Goal: Information Seeking & Learning: Learn about a topic

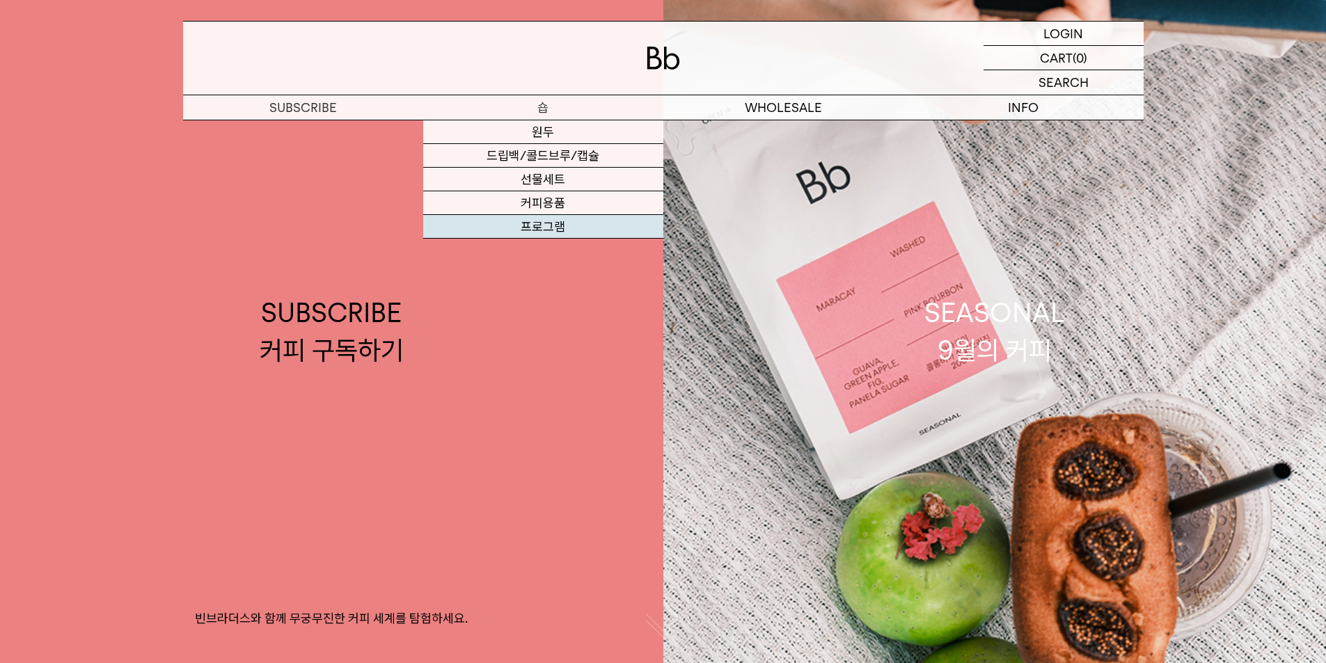
click at [555, 221] on link "프로그램" at bounding box center [543, 227] width 240 height 24
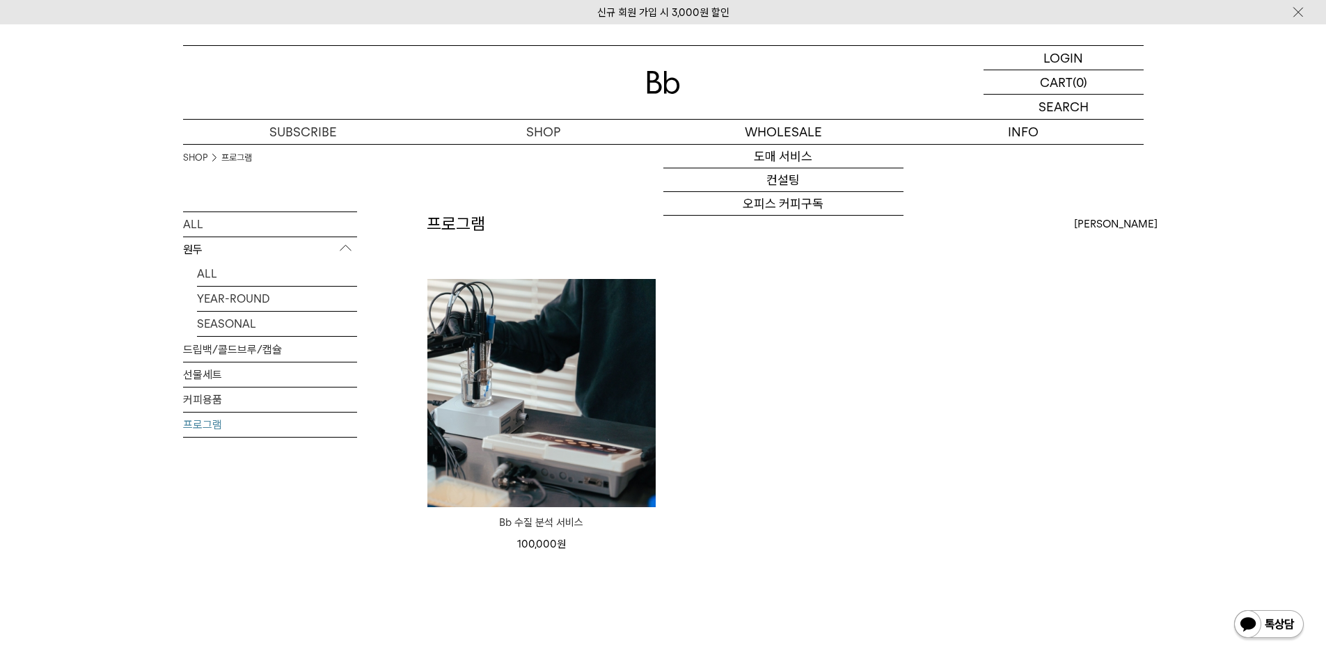
click at [667, 93] on img at bounding box center [662, 82] width 33 height 23
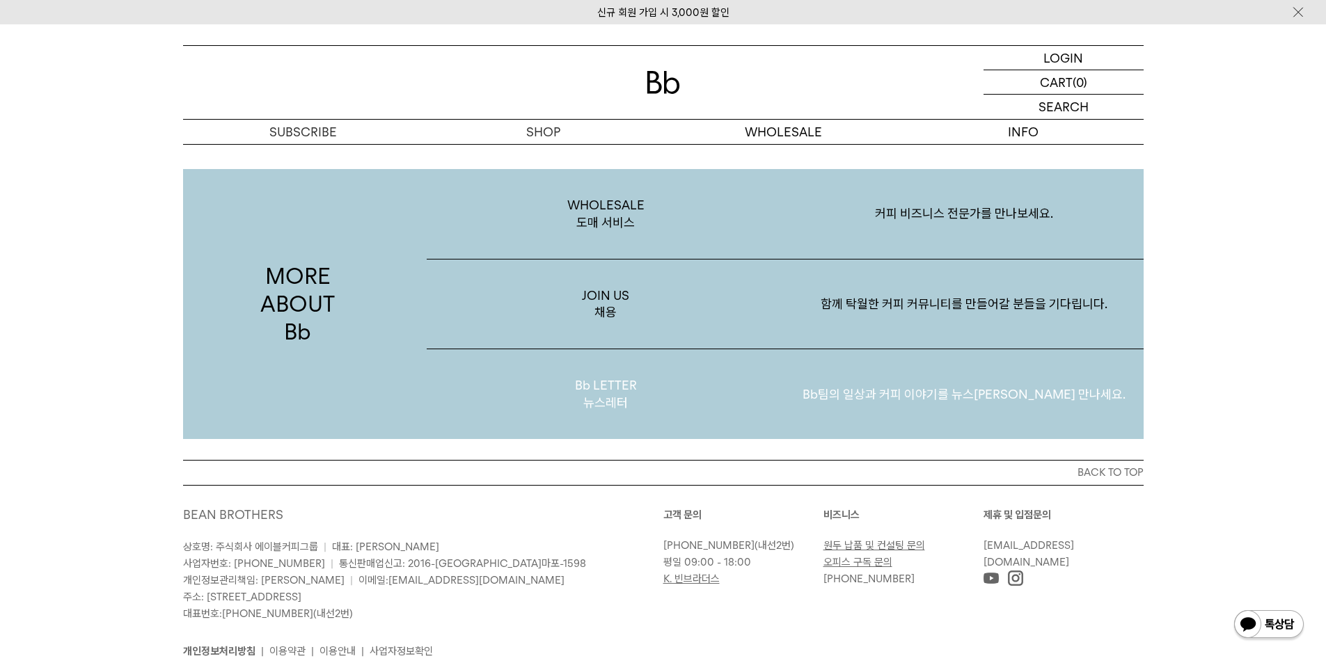
scroll to position [2627, 0]
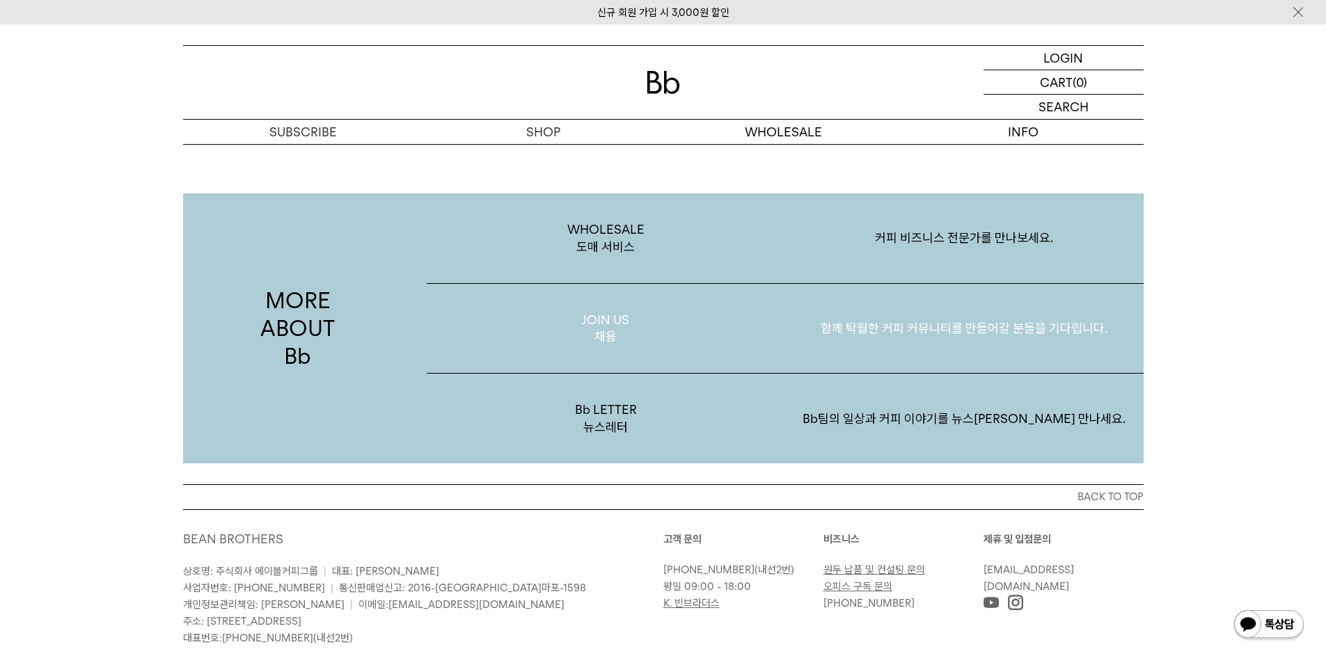
click at [907, 324] on p "함께 탁월한 커피 커뮤니티를 만들어갈 분들을 기다립니다." at bounding box center [964, 328] width 358 height 72
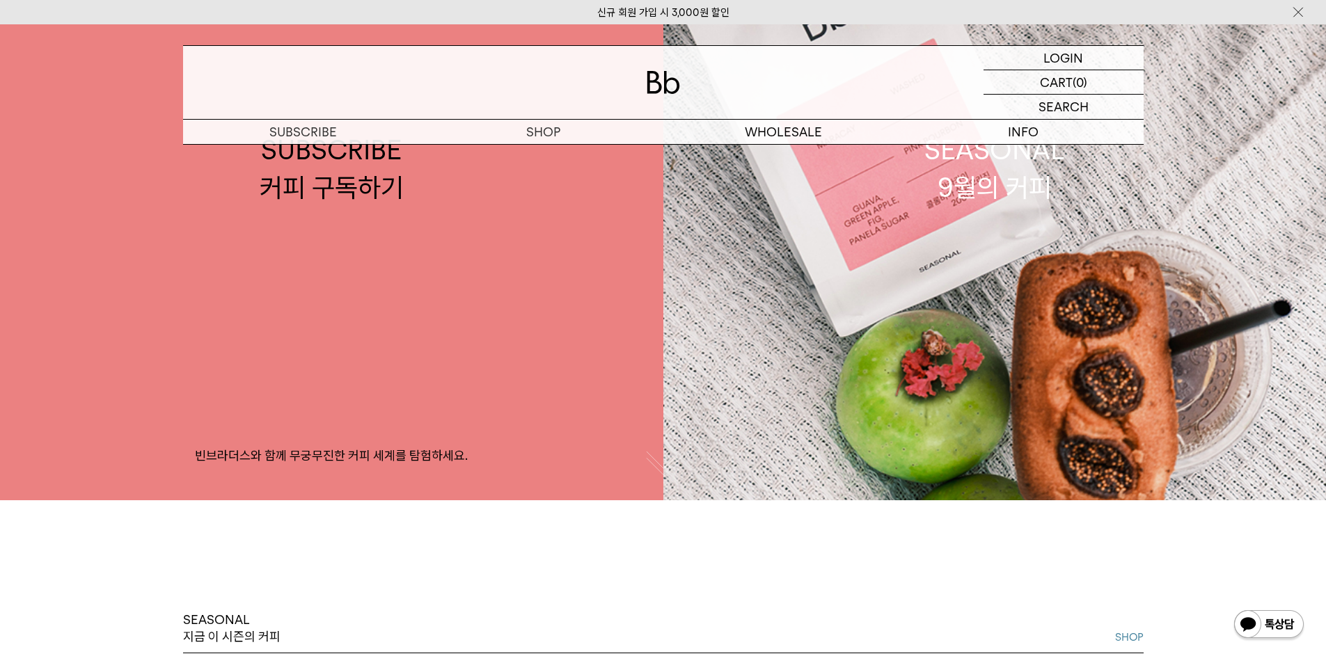
scroll to position [0, 0]
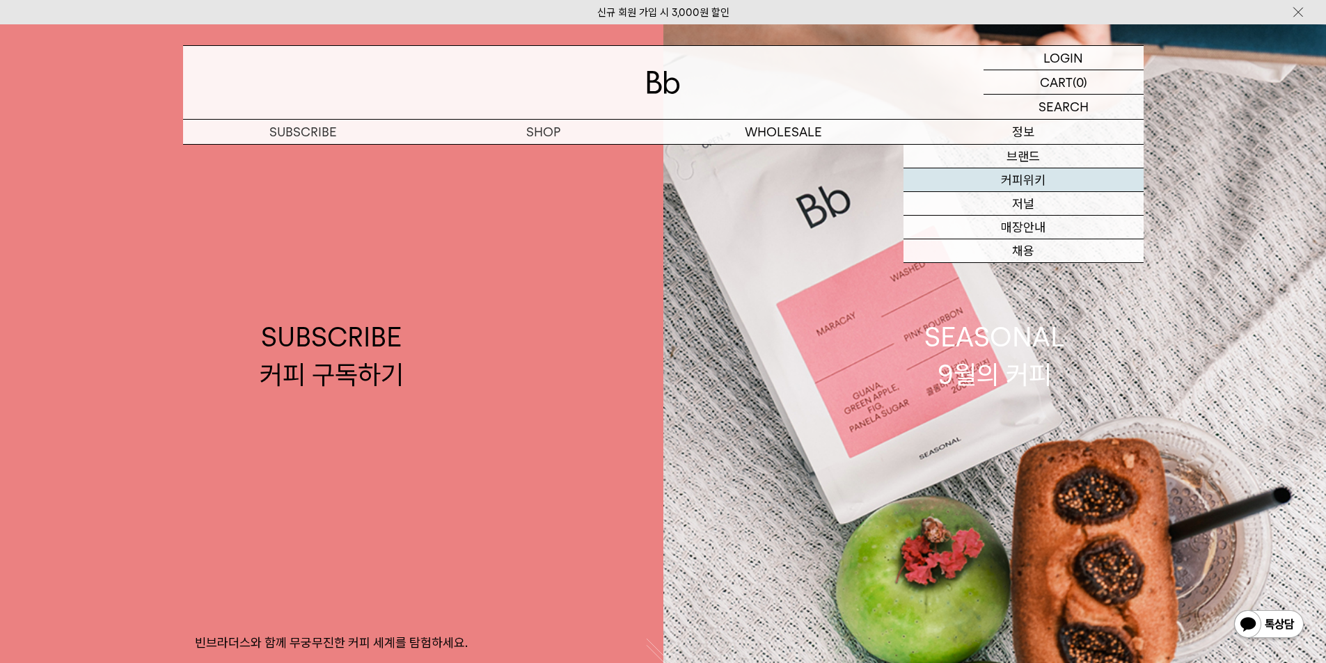
click at [1032, 182] on link "커피위키" at bounding box center [1023, 180] width 240 height 24
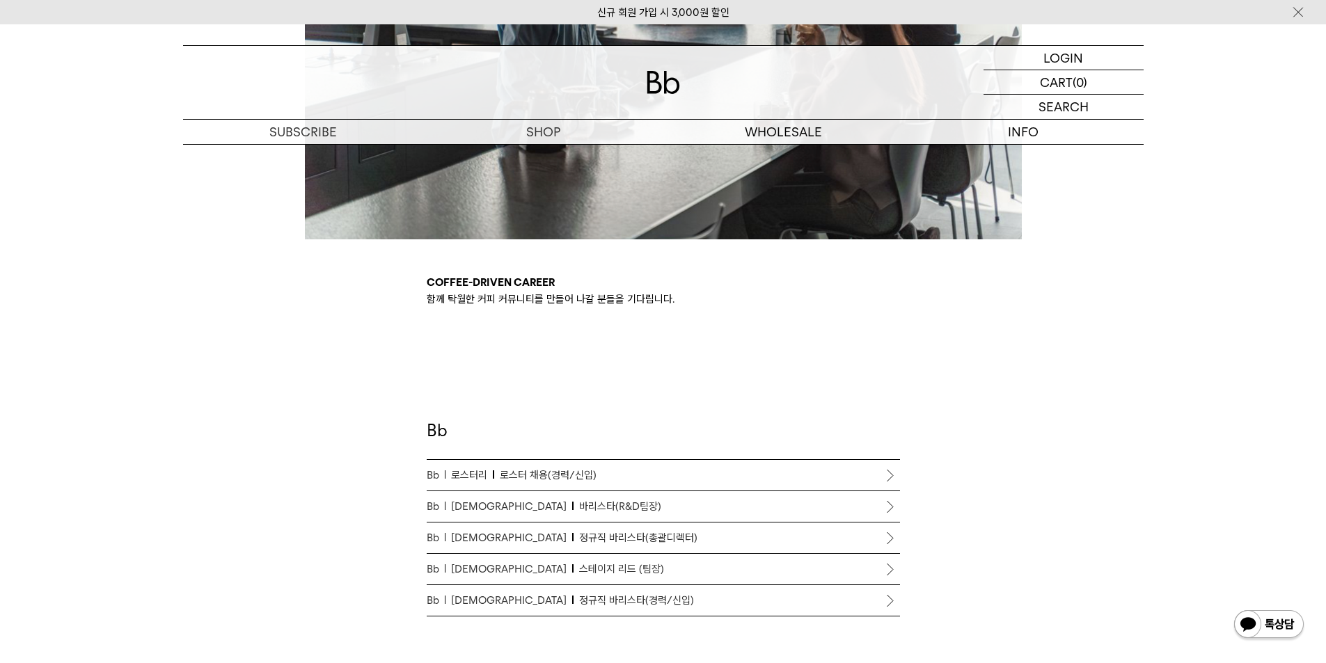
scroll to position [626, 0]
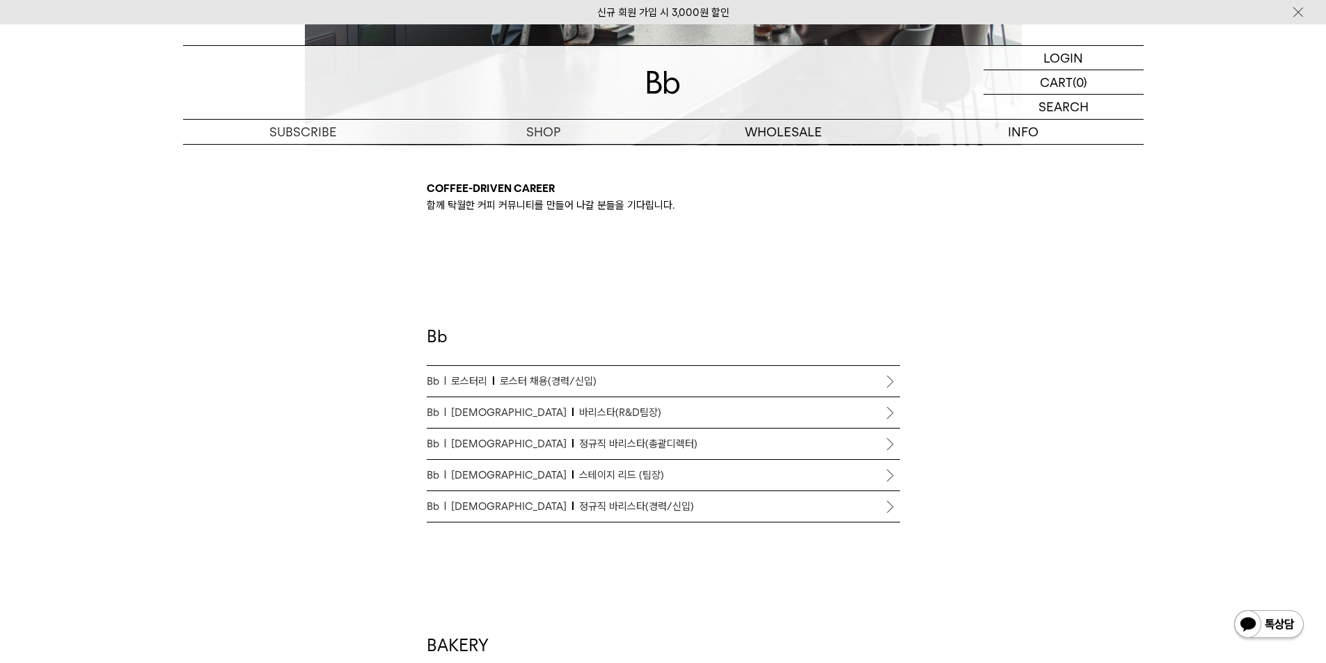
click at [620, 509] on p "Bb 바리스타 정규직 바리스타(경력/신입)" at bounding box center [663, 506] width 473 height 17
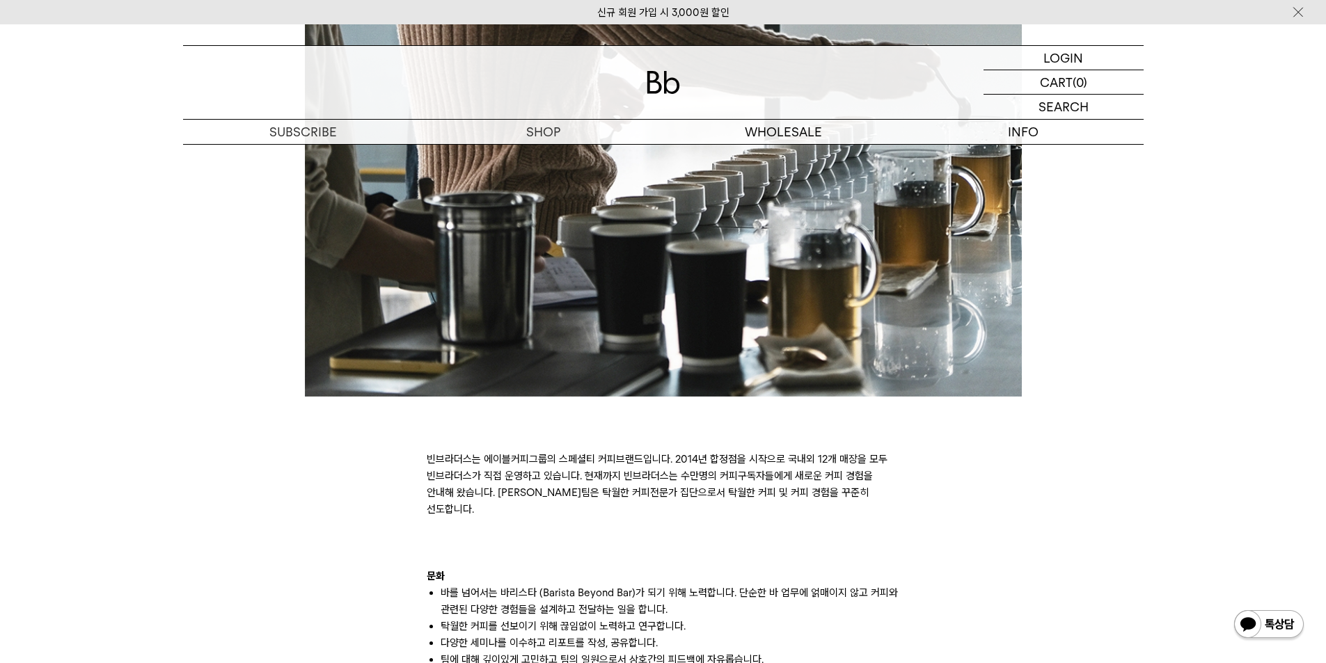
scroll to position [974, 0]
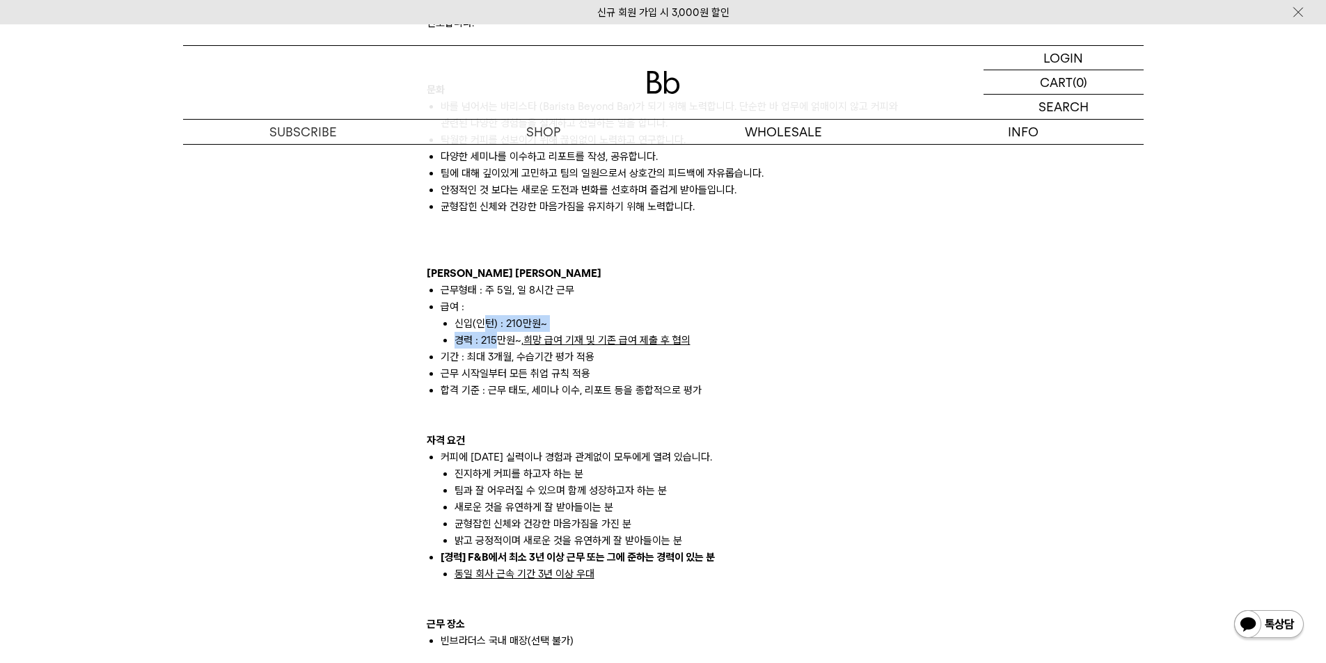
drag, startPoint x: 482, startPoint y: 312, endPoint x: 499, endPoint y: 333, distance: 27.7
click at [499, 333] on ul "근무형태 : 주 5일, 일 8시간 근무 급여 : 신입(인턴) : 210만원~ 경력 : 215만원~, 희망 급여 기재 및 기존 급여 제출 후 협…" at bounding box center [663, 340] width 473 height 117
click at [499, 349] on li "기간 : 최대 3개월, 수습기간 평가 적용" at bounding box center [669, 357] width 459 height 17
drag, startPoint x: 580, startPoint y: 315, endPoint x: 652, endPoint y: 321, distance: 71.9
click at [652, 332] on li "경력 : 215만원~, 희망 급여 기재 및 기존 급여 제출 후 협의" at bounding box center [676, 340] width 445 height 17
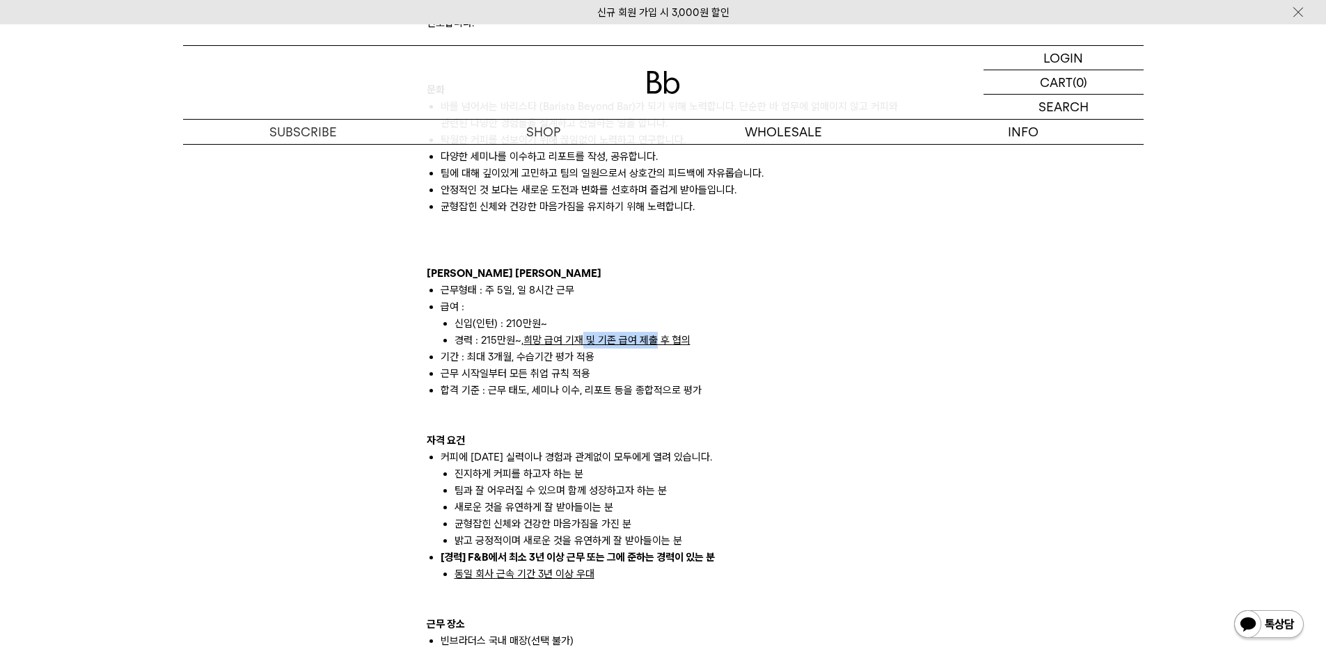
click at [652, 334] on u "희망 급여 기재 및 기존 급여 제출 후 협의" at bounding box center [606, 340] width 167 height 13
drag, startPoint x: 721, startPoint y: 381, endPoint x: 580, endPoint y: 368, distance: 141.9
click at [580, 382] on li "합격 기준 : 근무 태도, 세미나 이수, 리포트 등을 종합적으로 평가" at bounding box center [669, 390] width 459 height 17
drag, startPoint x: 678, startPoint y: 372, endPoint x: 521, endPoint y: 353, distance: 158.5
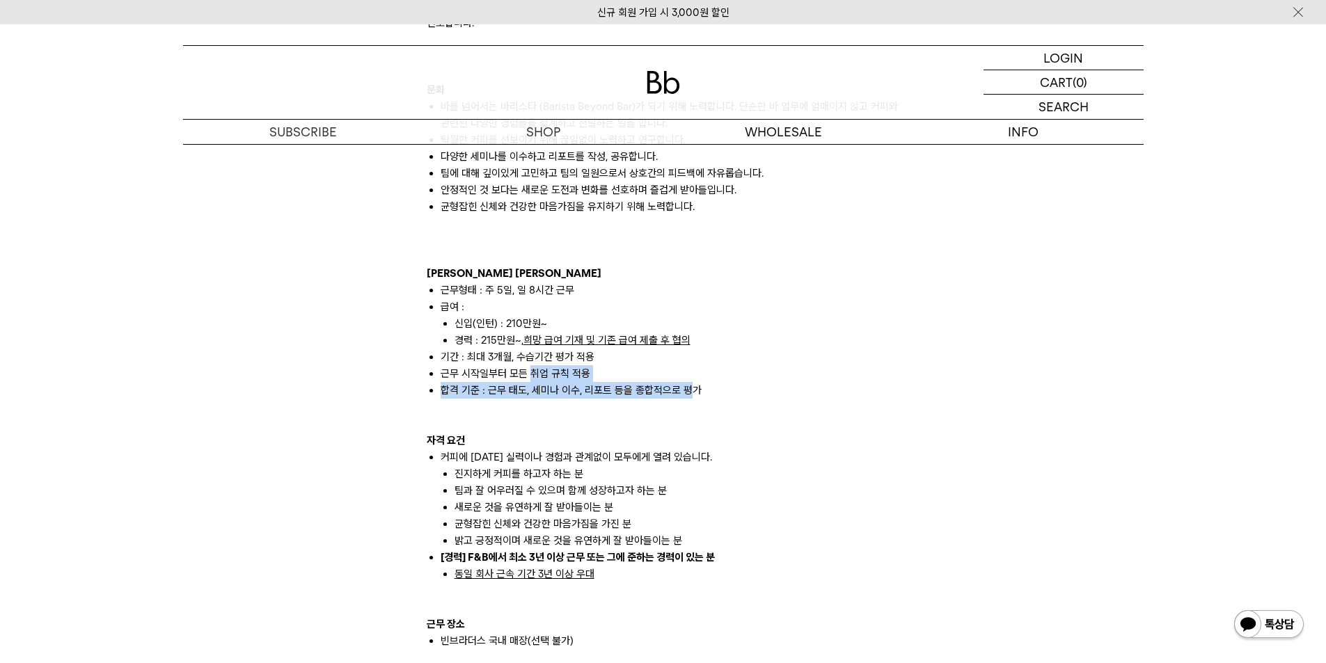
click at [523, 354] on ul "근무형태 : 주 5일, 일 8시간 근무 급여 : 신입(인턴) : 210만원~ 경력 : 215만원~, 희망 급여 기재 및 기존 급여 제출 후 협…" at bounding box center [663, 340] width 473 height 117
click at [521, 365] on li "근무 시작일부터 모든 취업 규칙 적용" at bounding box center [669, 373] width 459 height 17
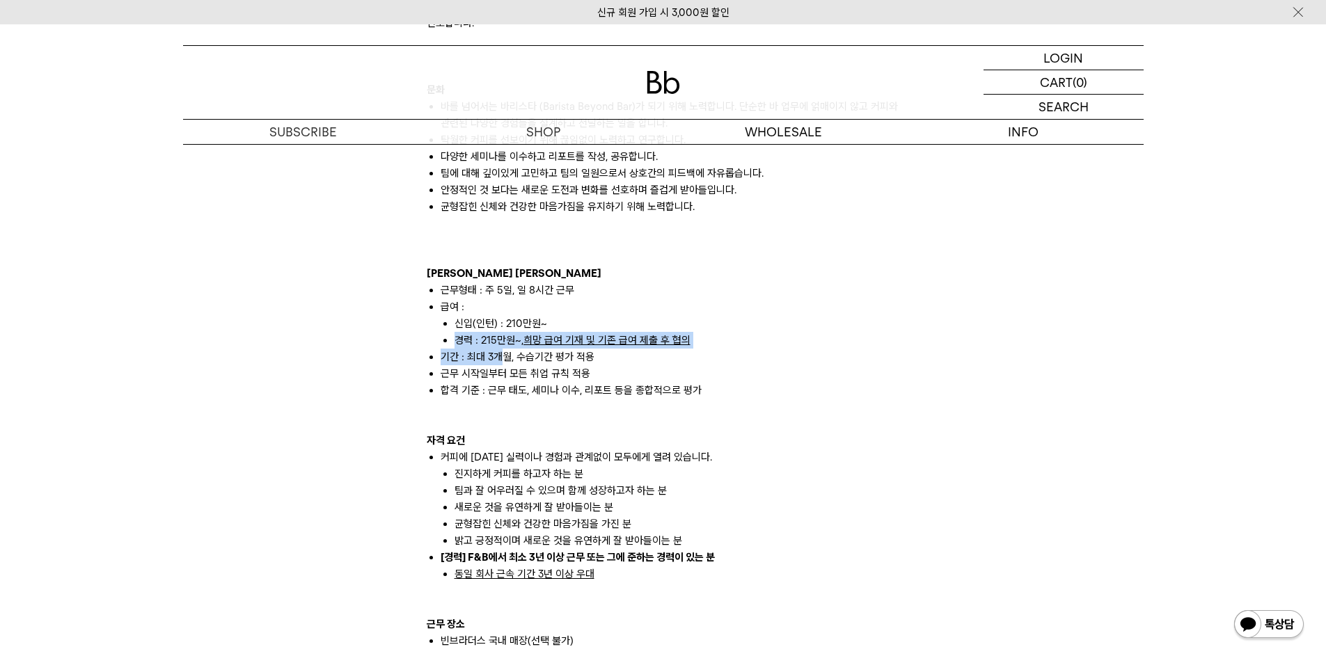
drag, startPoint x: 455, startPoint y: 324, endPoint x: 510, endPoint y: 348, distance: 60.1
click at [510, 348] on ul "근무형태 : 주 5일, 일 8시간 근무 급여 : 신입(인턴) : 210만원~ 경력 : 215만원~, 희망 급여 기재 및 기존 급여 제출 후 협…" at bounding box center [663, 340] width 473 height 117
click at [510, 349] on li "기간 : 최대 3개월, 수습기간 평가 적용" at bounding box center [669, 357] width 459 height 17
click at [516, 366] on ul "근무형태 : 주 5일, 일 8시간 근무 급여 : 신입(인턴) : 210만원~ 경력 : 215만원~, 희망 급여 기재 및 기존 급여 제출 후 협…" at bounding box center [663, 340] width 473 height 117
click at [516, 382] on li "합격 기준 : 근무 태도, 세미나 이수, 리포트 등을 종합적으로 평가" at bounding box center [669, 390] width 459 height 17
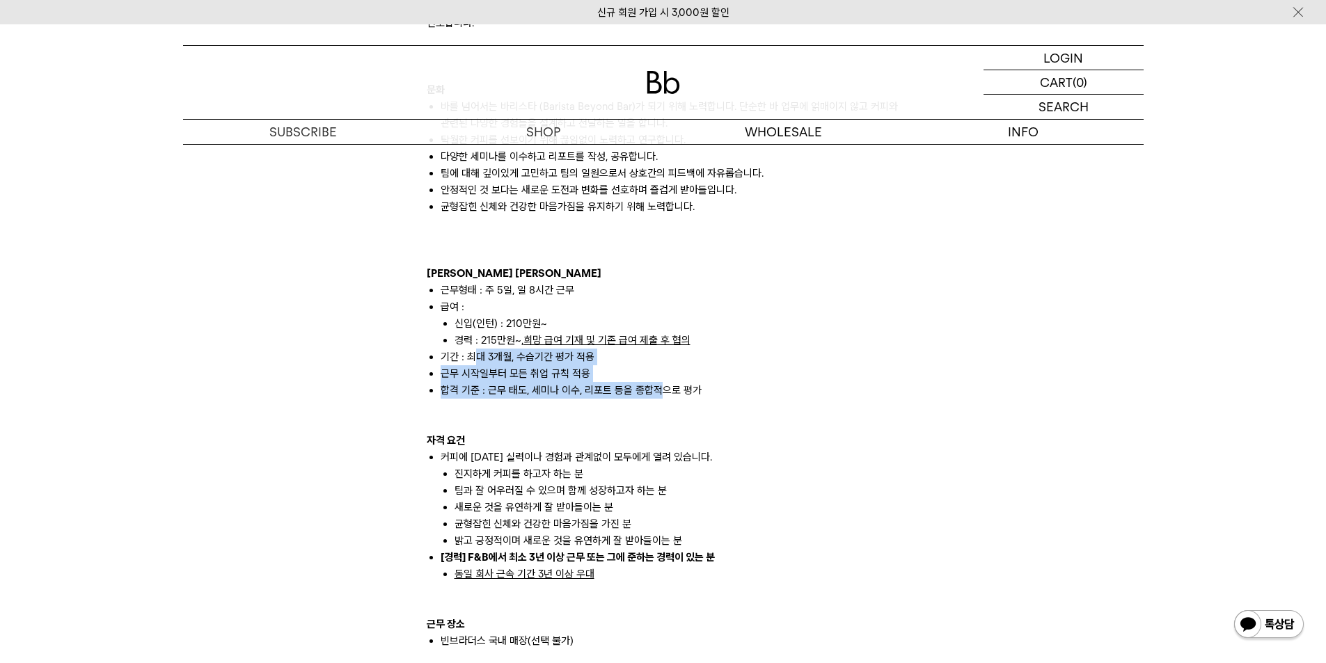
drag, startPoint x: 636, startPoint y: 370, endPoint x: 471, endPoint y: 340, distance: 167.6
click at [472, 341] on ul "근무형태 : 주 5일, 일 8시간 근무 급여 : 신입(인턴) : 210만원~ 경력 : 215만원~, 희망 급여 기재 및 기존 급여 제출 후 협…" at bounding box center [663, 340] width 473 height 117
click at [471, 349] on li "기간 : 최대 3개월, 수습기간 평가 적용" at bounding box center [669, 357] width 459 height 17
click at [511, 354] on ul "근무형태 : 주 5일, 일 8시간 근무 급여 : 신입(인턴) : 210만원~ 경력 : 215만원~, 희망 급여 기재 및 기존 급여 제출 후 협…" at bounding box center [663, 340] width 473 height 117
click at [511, 365] on li "근무 시작일부터 모든 취업 규칙 적용" at bounding box center [669, 373] width 459 height 17
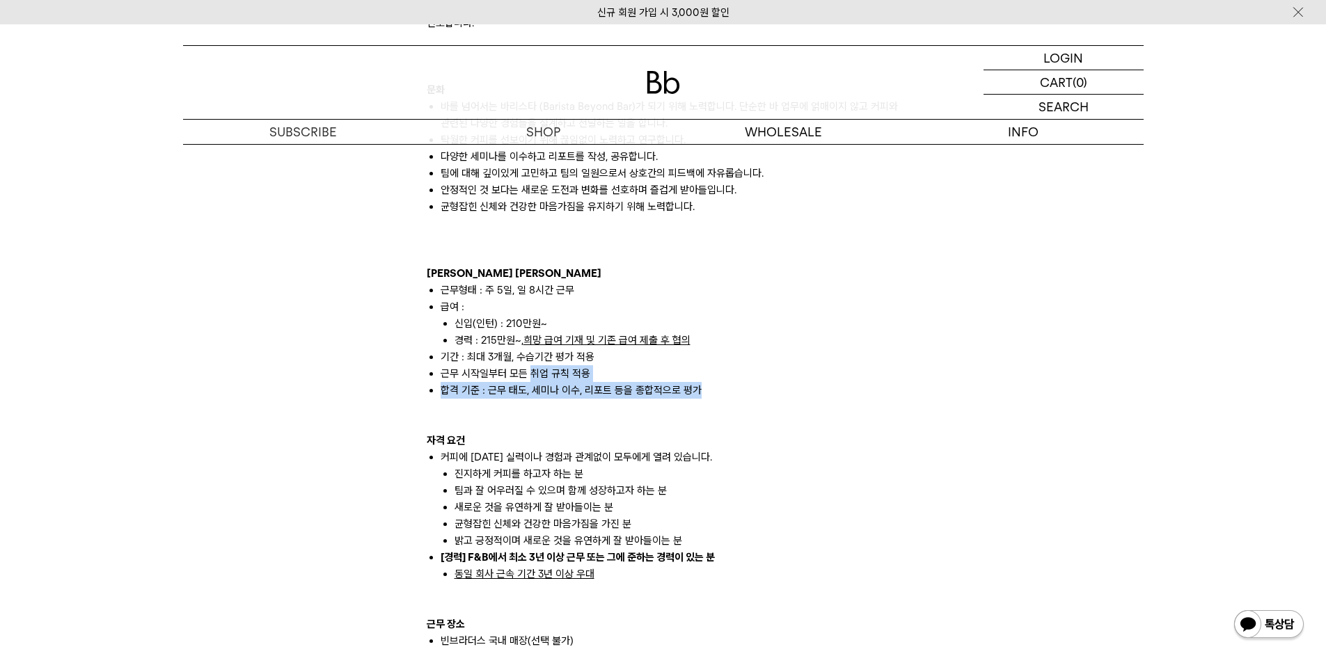
drag, startPoint x: 569, startPoint y: 377, endPoint x: 626, endPoint y: 392, distance: 59.6
click at [626, 392] on div "빈브라더스는 에이블커피그룹의 스페셜티 커피브랜드입니다. 2014년 합정점을 시작으로 국내외 12개 매장을 모두 빈브라더스가 직접 운영하고 있습…" at bounding box center [663, 607] width 473 height 1353
click at [626, 399] on p at bounding box center [663, 407] width 473 height 17
drag, startPoint x: 658, startPoint y: 390, endPoint x: 517, endPoint y: 349, distance: 147.1
click at [518, 351] on div "빈브라더스는 에이블커피그룹의 스페셜티 커피브랜드입니다. 2014년 합정점을 시작으로 국내외 12개 매장을 모두 빈브라더스가 직접 운영하고 있습…" at bounding box center [663, 607] width 473 height 1353
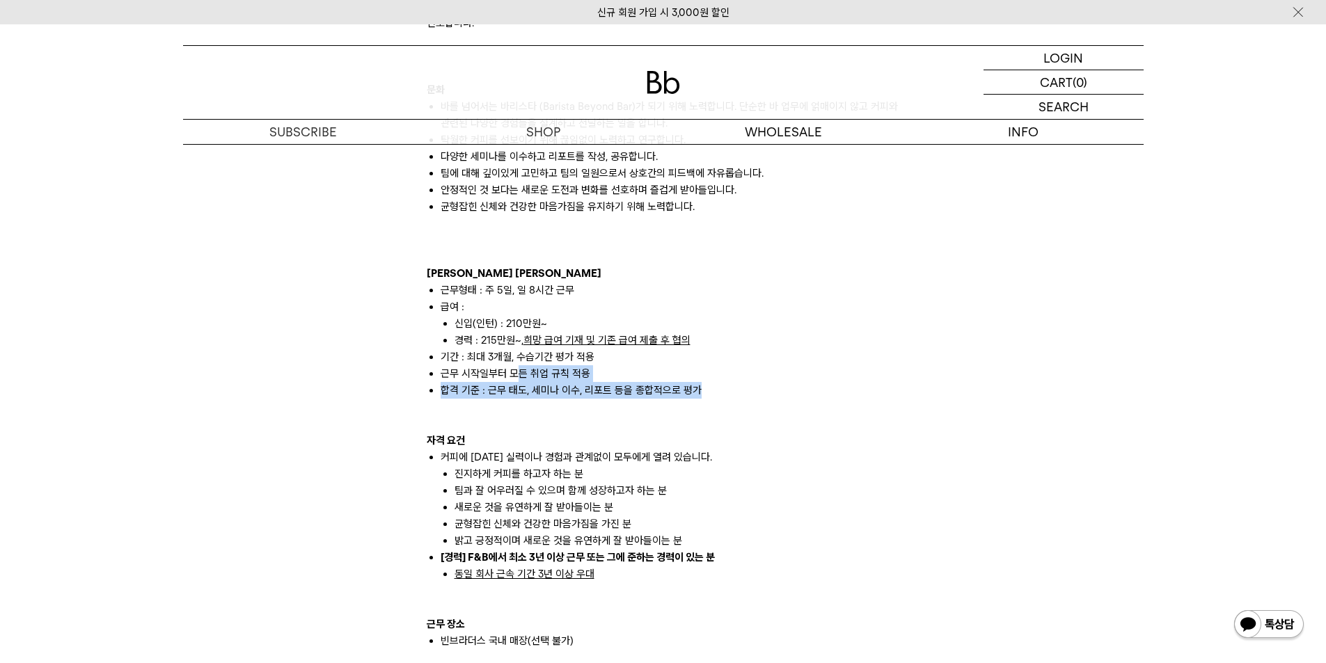
click at [517, 365] on li "근무 시작일부터 모든 취업 규칙 적용" at bounding box center [669, 373] width 459 height 17
drag, startPoint x: 454, startPoint y: 335, endPoint x: 514, endPoint y: 358, distance: 64.8
click at [514, 356] on ul "근무형태 : 주 5일, 일 8시간 근무 급여 : 신입(인턴) : 210만원~ 경력 : 215만원~, 희망 급여 기재 및 기존 급여 제출 후 협…" at bounding box center [663, 340] width 473 height 117
drag, startPoint x: 514, startPoint y: 358, endPoint x: 527, endPoint y: 358, distance: 12.5
click at [516, 365] on li "근무 시작일부터 모든 취업 규칙 적용" at bounding box center [669, 373] width 459 height 17
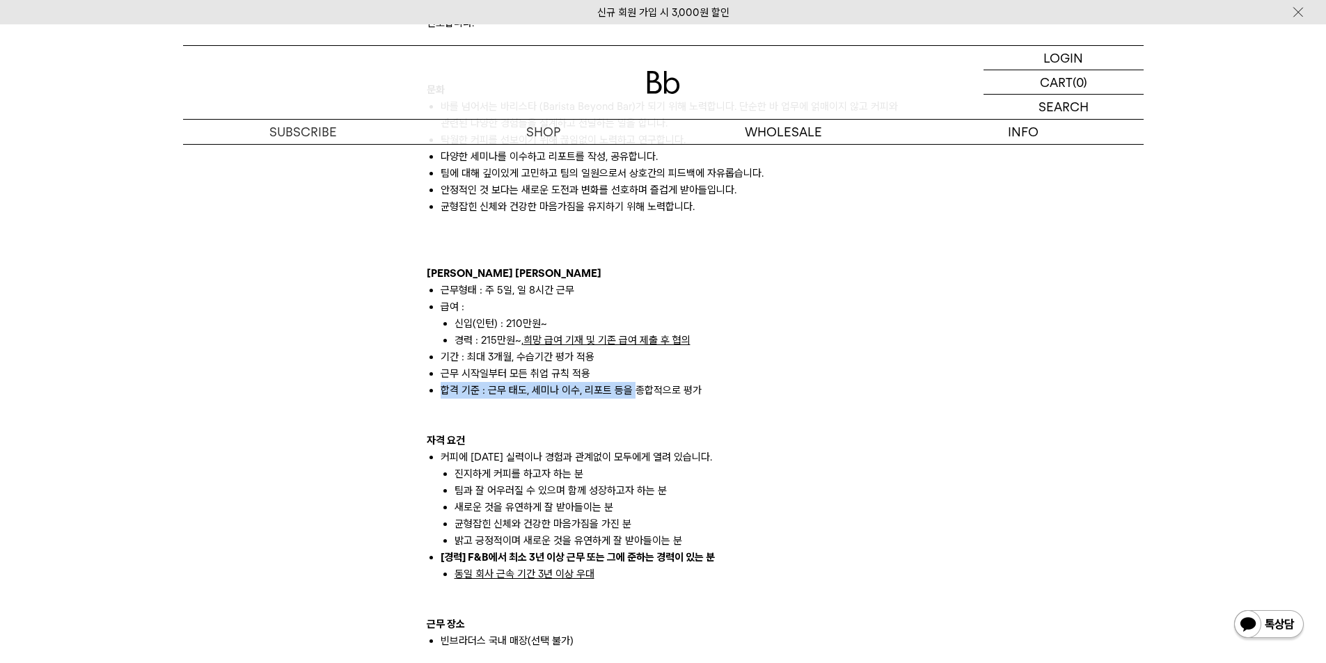
drag, startPoint x: 631, startPoint y: 369, endPoint x: 507, endPoint y: 342, distance: 127.3
click at [509, 343] on ul "근무형태 : 주 5일, 일 8시간 근무 급여 : 신입(인턴) : 210만원~ 경력 : 215만원~, 희망 급여 기재 및 기존 급여 제출 후 협…" at bounding box center [663, 340] width 473 height 117
click at [507, 349] on li "기간 : 최대 3개월, 수습기간 평가 적용" at bounding box center [669, 357] width 459 height 17
drag, startPoint x: 468, startPoint y: 332, endPoint x: 518, endPoint y: 347, distance: 52.4
click at [516, 349] on li "기간 : 최대 3개월, 수습기간 평가 적용" at bounding box center [669, 357] width 459 height 17
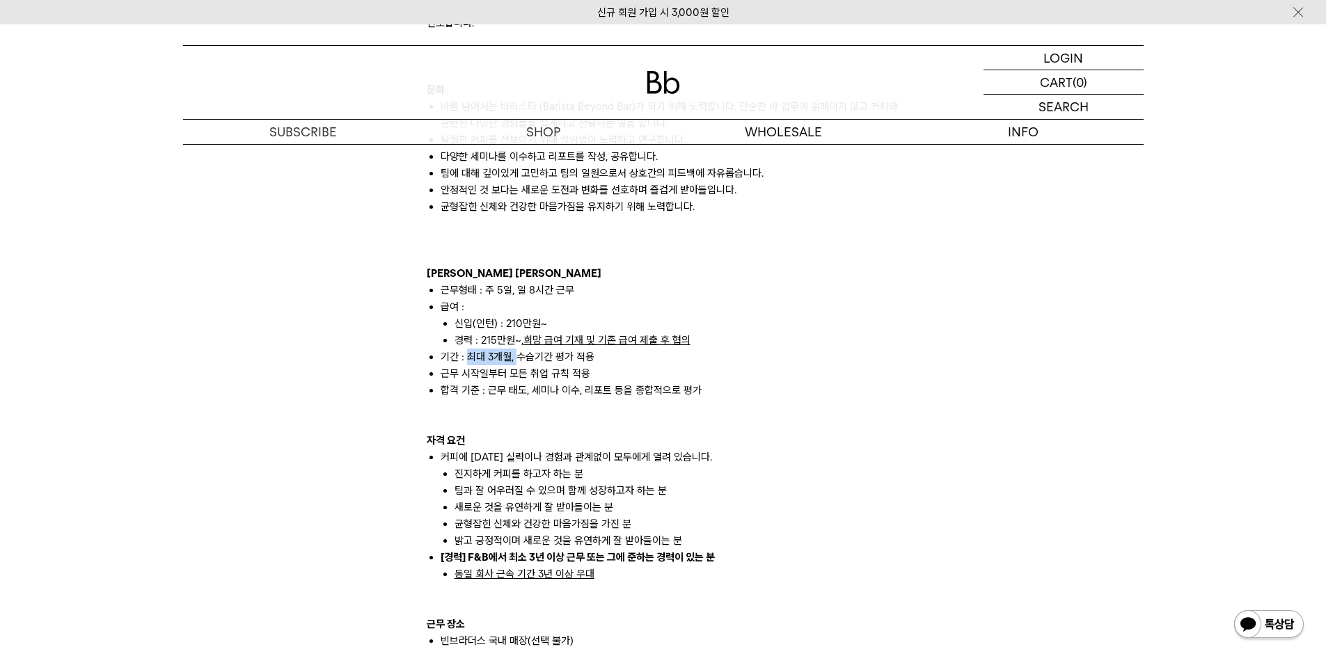
click at [518, 349] on li "기간 : 최대 3개월, 수습기간 평가 적용" at bounding box center [669, 357] width 459 height 17
drag, startPoint x: 571, startPoint y: 361, endPoint x: 499, endPoint y: 344, distance: 74.3
click at [499, 344] on ul "근무형태 : 주 5일, 일 8시간 근무 급여 : 신입(인턴) : 210만원~ 경력 : 215만원~, 희망 급여 기재 및 기존 급여 제출 후 협…" at bounding box center [663, 340] width 473 height 117
click at [499, 349] on li "기간 : 최대 3개월, 수습기간 평가 적용" at bounding box center [669, 357] width 459 height 17
drag, startPoint x: 479, startPoint y: 343, endPoint x: 528, endPoint y: 367, distance: 54.2
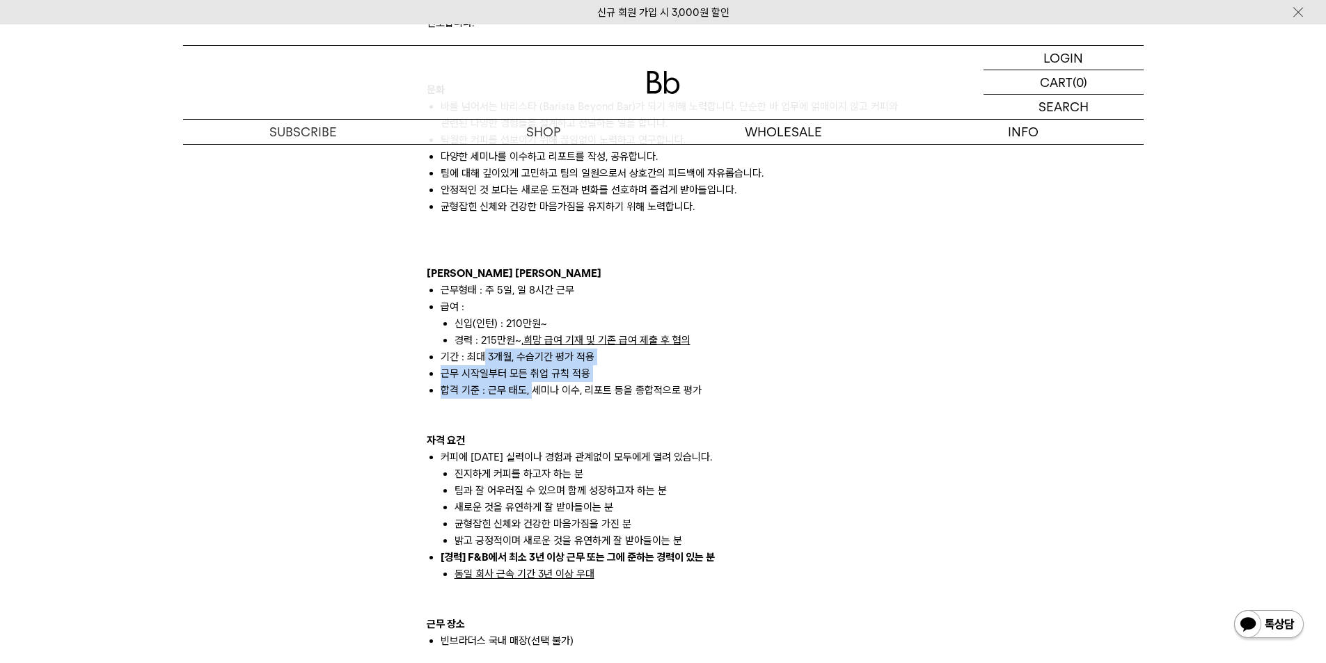
click at [528, 367] on ul "근무형태 : 주 5일, 일 8시간 근무 급여 : 신입(인턴) : 210만원~ 경력 : 215만원~, 희망 급여 기재 및 기존 급여 제출 후 협…" at bounding box center [663, 340] width 473 height 117
click at [528, 382] on li "합격 기준 : 근무 태도, 세미나 이수, 리포트 등을 종합적으로 평가" at bounding box center [669, 390] width 459 height 17
drag, startPoint x: 715, startPoint y: 367, endPoint x: 484, endPoint y: 353, distance: 232.1
click at [484, 353] on ul "근무형태 : 주 5일, 일 8시간 근무 급여 : 신입(인턴) : 210만원~ 경력 : 215만원~, 희망 급여 기재 및 기존 급여 제출 후 협…" at bounding box center [663, 340] width 473 height 117
click at [484, 365] on li "근무 시작일부터 모든 취업 규칙 적용" at bounding box center [669, 373] width 459 height 17
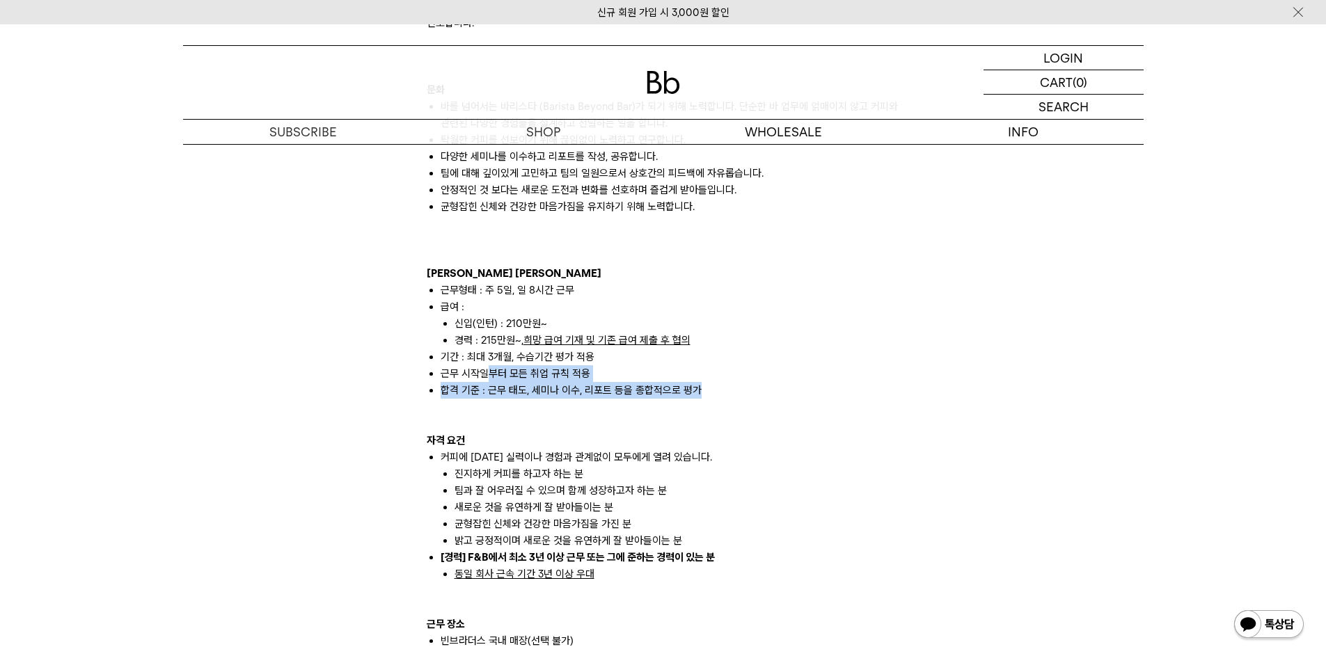
click at [491, 365] on li "근무 시작일부터 모든 취업 규칙 적용" at bounding box center [669, 373] width 459 height 17
drag, startPoint x: 443, startPoint y: 375, endPoint x: 533, endPoint y: 379, distance: 90.6
click at [533, 382] on li "합격 기준 : 근무 태도, 세미나 이수, 리포트 등을 종합적으로 평가" at bounding box center [669, 390] width 459 height 17
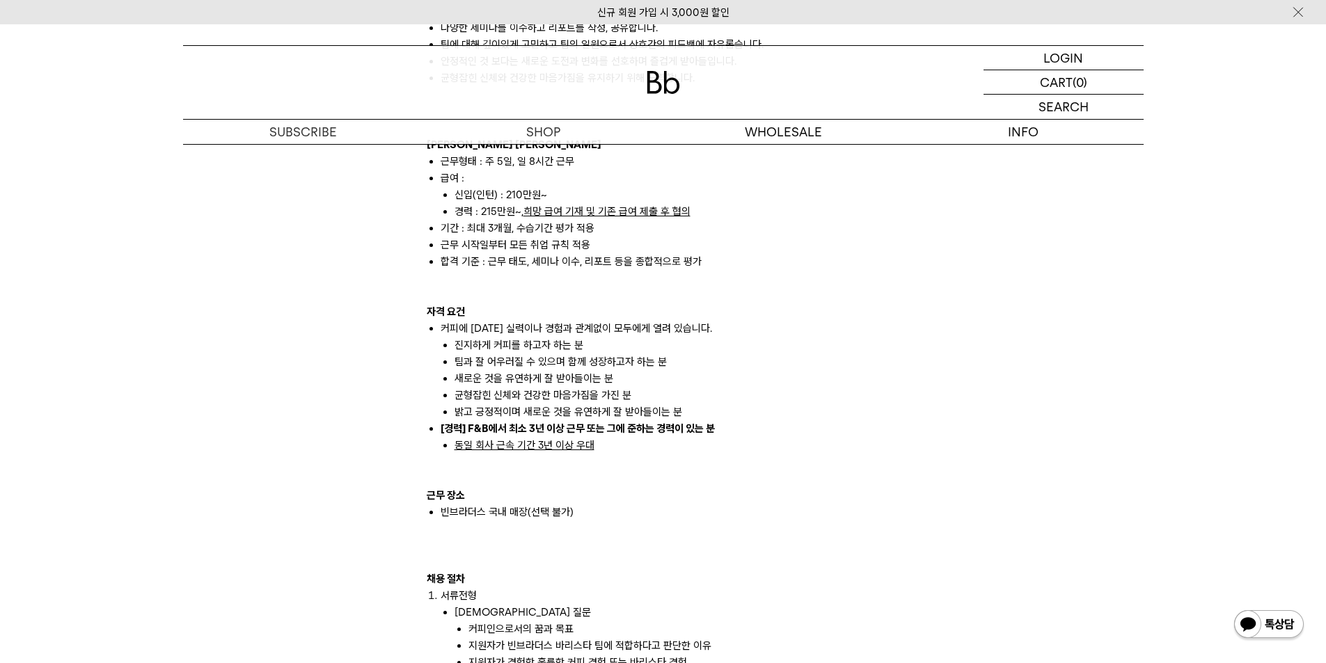
scroll to position [1113, 0]
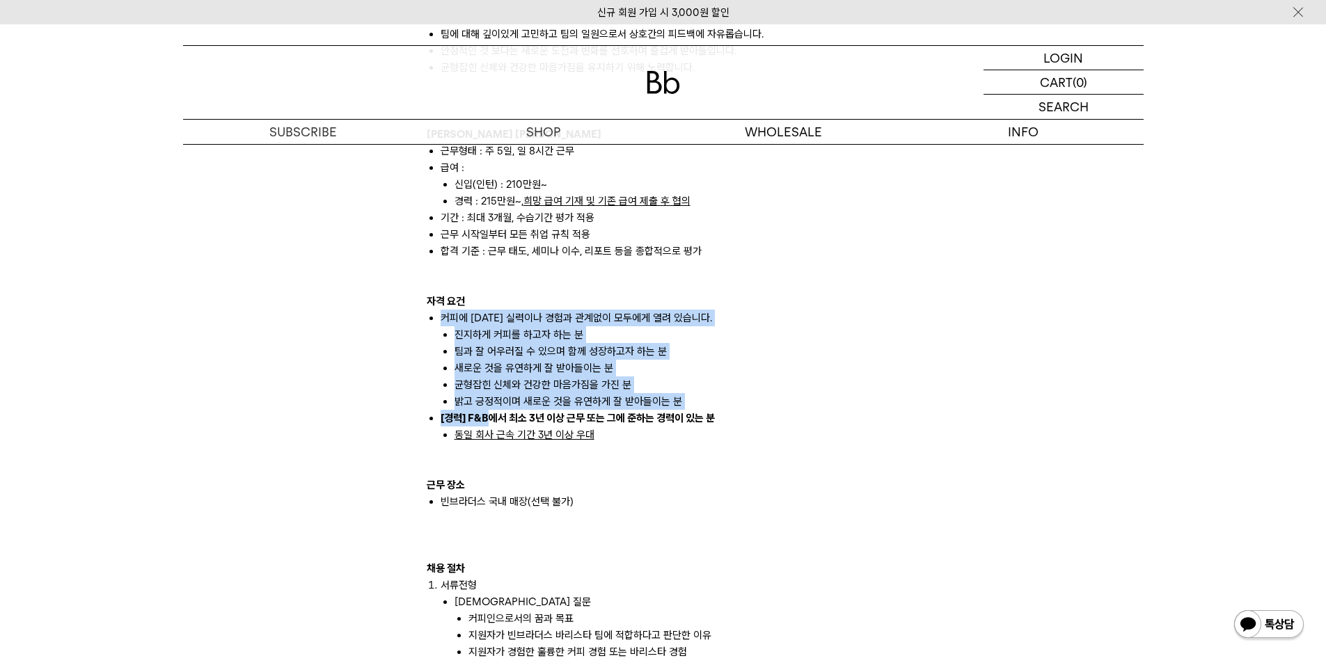
drag, startPoint x: 436, startPoint y: 303, endPoint x: 489, endPoint y: 404, distance: 113.9
click at [489, 404] on ul "커피에 대한 실력이나 경험과 관계없이 모두에게 열려 있습니다. 진지하게 커피를 하고자 하는 분 팀과 잘 어우러질 수 있으며 함께 성장하고자 하…" at bounding box center [663, 377] width 473 height 134
click at [489, 412] on strong "[경력] F&B에서 최소 3년 이상 근무 또는 그에 준하는 경력이 있는 분" at bounding box center [577, 418] width 274 height 13
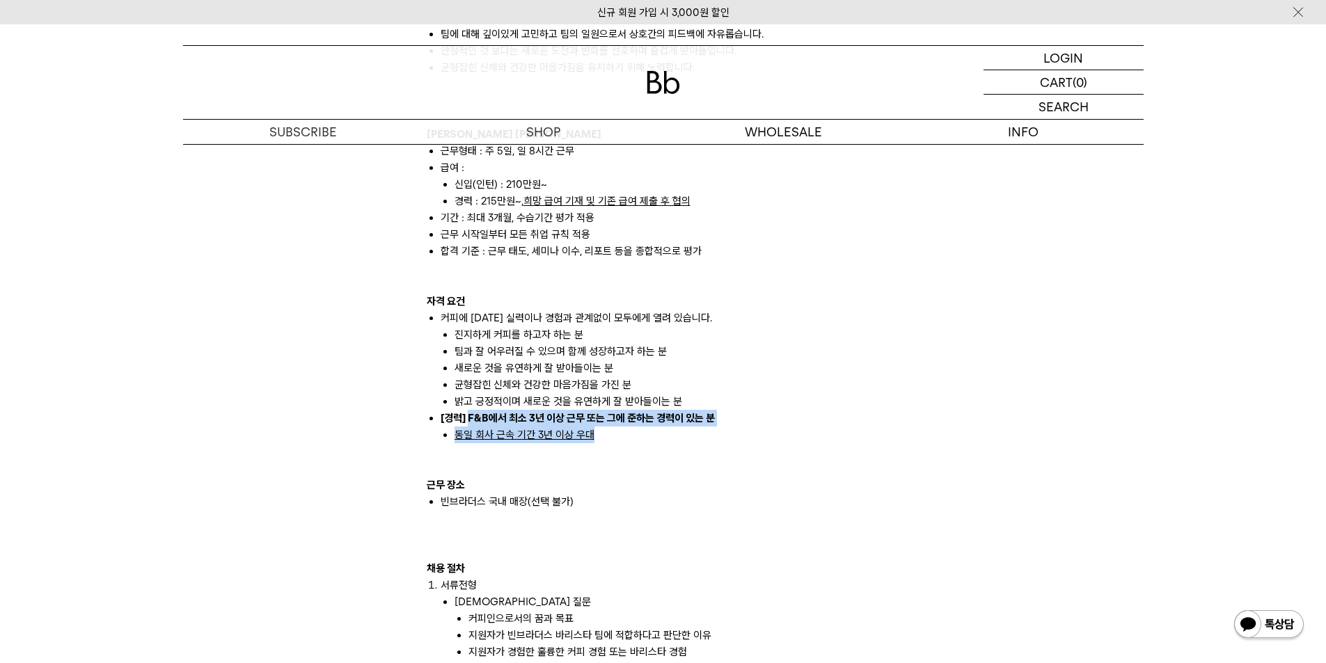
drag, startPoint x: 580, startPoint y: 418, endPoint x: 465, endPoint y: 397, distance: 117.5
click at [466, 410] on li "[경력] F&B에서 최소 3년 이상 근무 또는 그에 준하는 경력이 있는 분 동일 회사 근속 기간 3년 이상 우대" at bounding box center [669, 426] width 459 height 33
click at [465, 412] on strong "[경력] F&B에서 최소 3년 이상 근무 또는 그에 준하는 경력이 있는 분" at bounding box center [577, 418] width 274 height 13
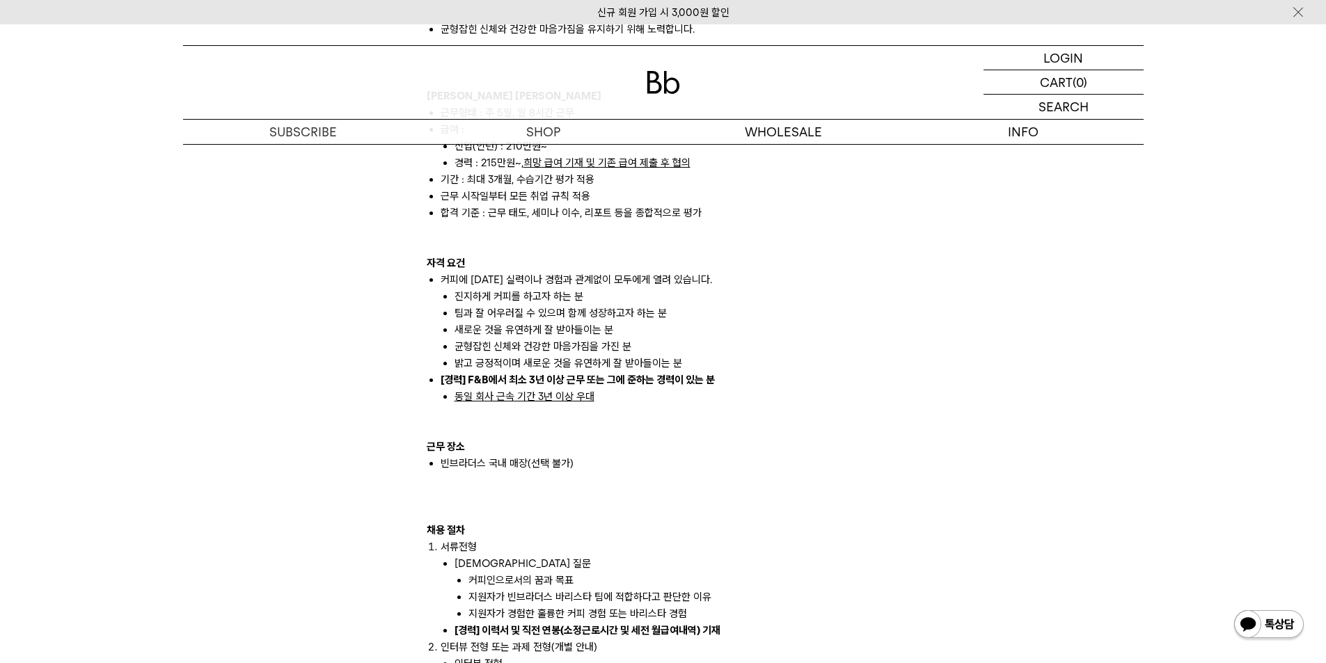
scroll to position [1183, 0]
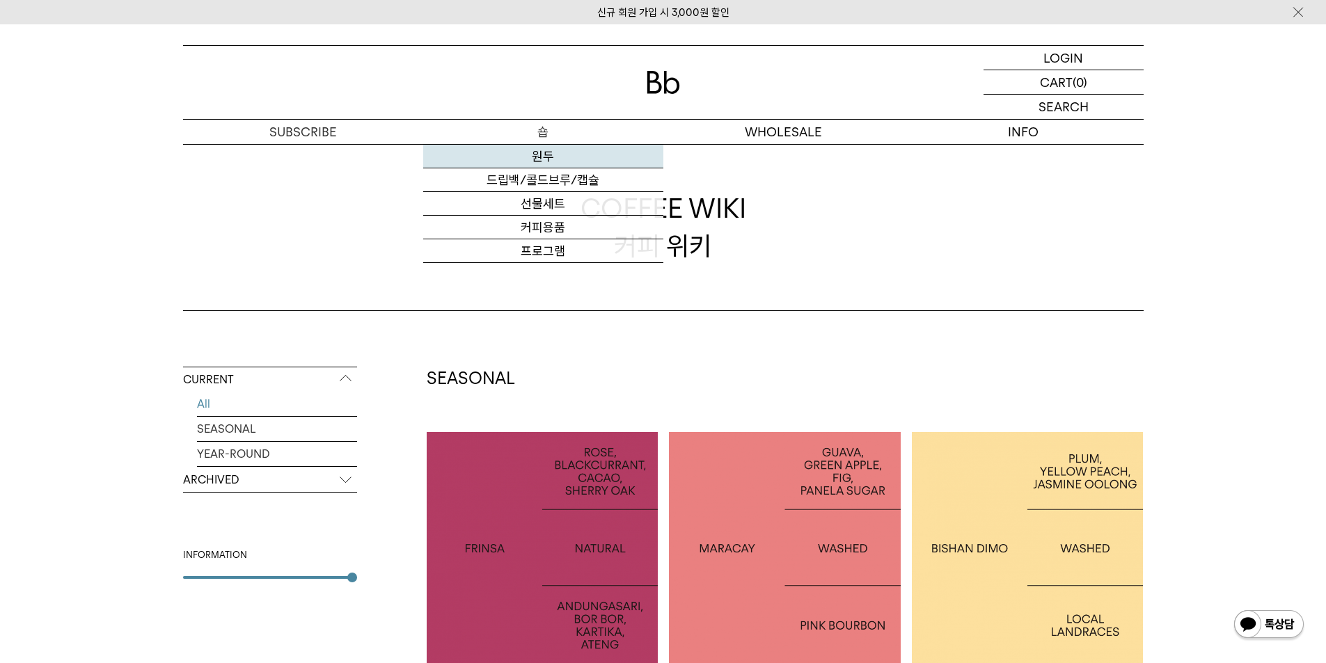
click at [575, 165] on link "원두" at bounding box center [543, 157] width 240 height 24
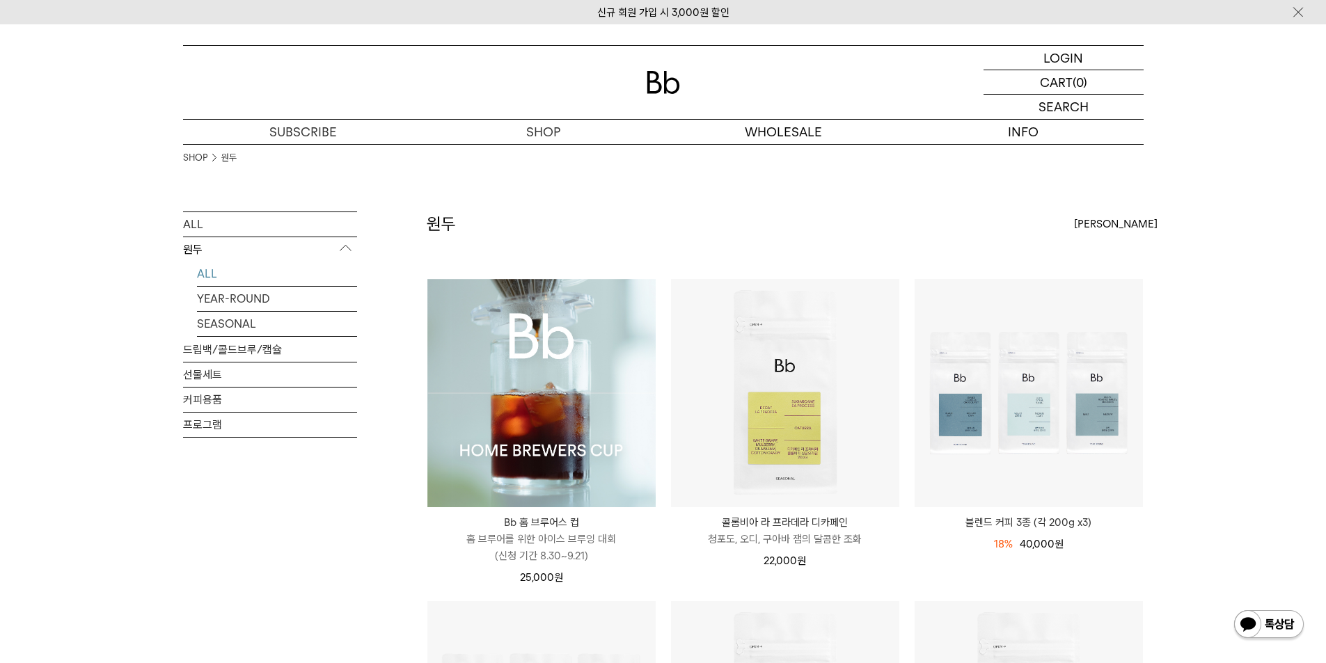
click at [541, 424] on img at bounding box center [541, 393] width 228 height 228
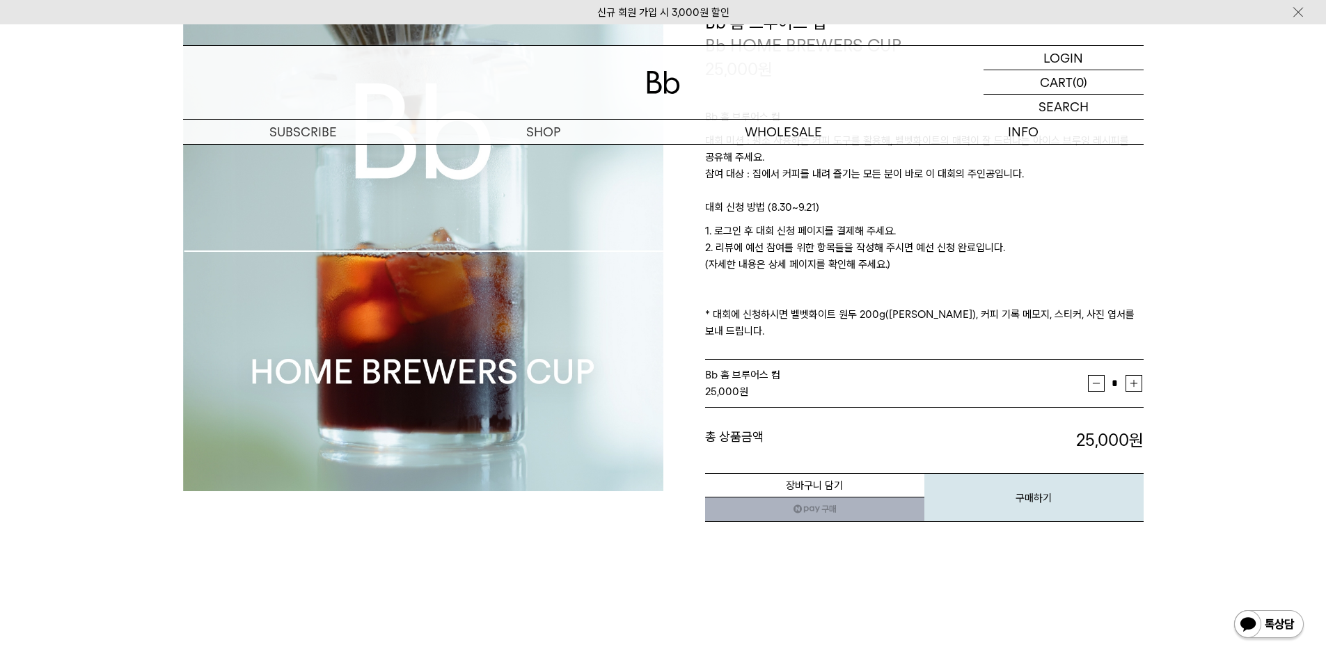
scroll to position [139, 0]
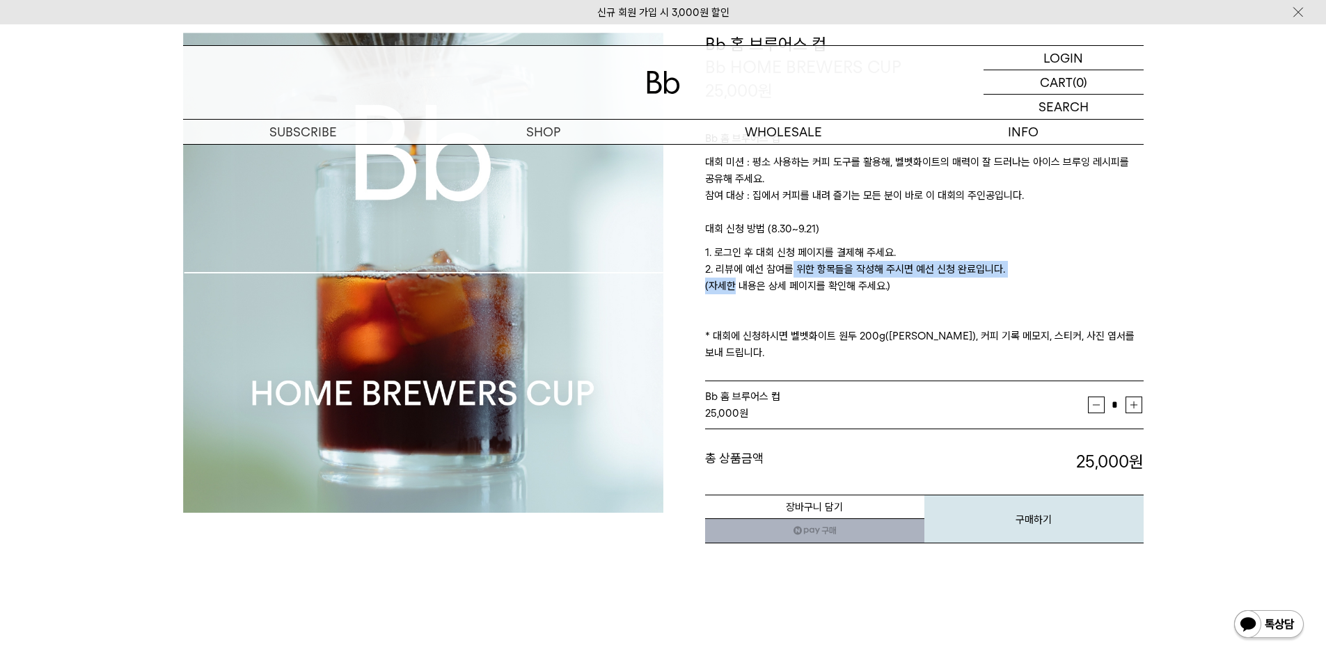
drag, startPoint x: 722, startPoint y: 282, endPoint x: 812, endPoint y: 278, distance: 89.9
click at [812, 278] on p "1. 로그인 후 대회 신청 페이지를 결제해 주세요. 2. 리뷰에 예선 참여를 위한 항목들을 작성해 주시면 예선 신청 완료입니다. (자세한 내용…" at bounding box center [924, 302] width 438 height 117
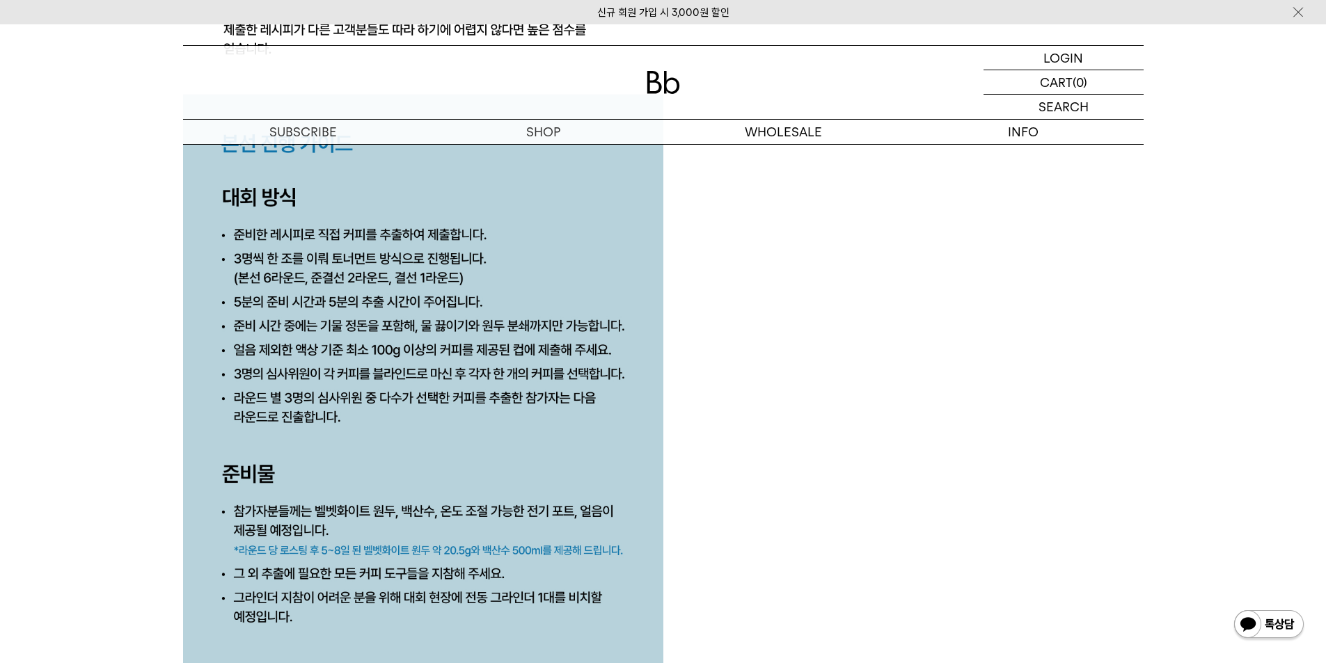
scroll to position [6333, 0]
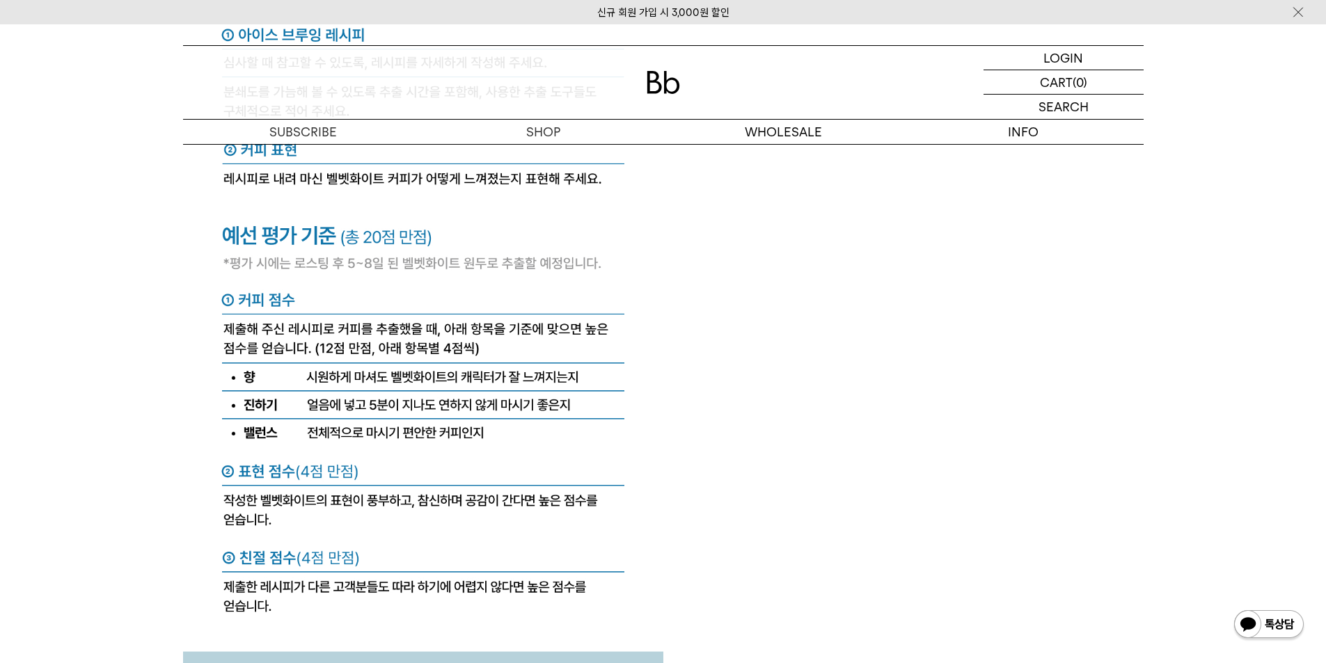
scroll to position [5706, 0]
